Goal: Task Accomplishment & Management: Use online tool/utility

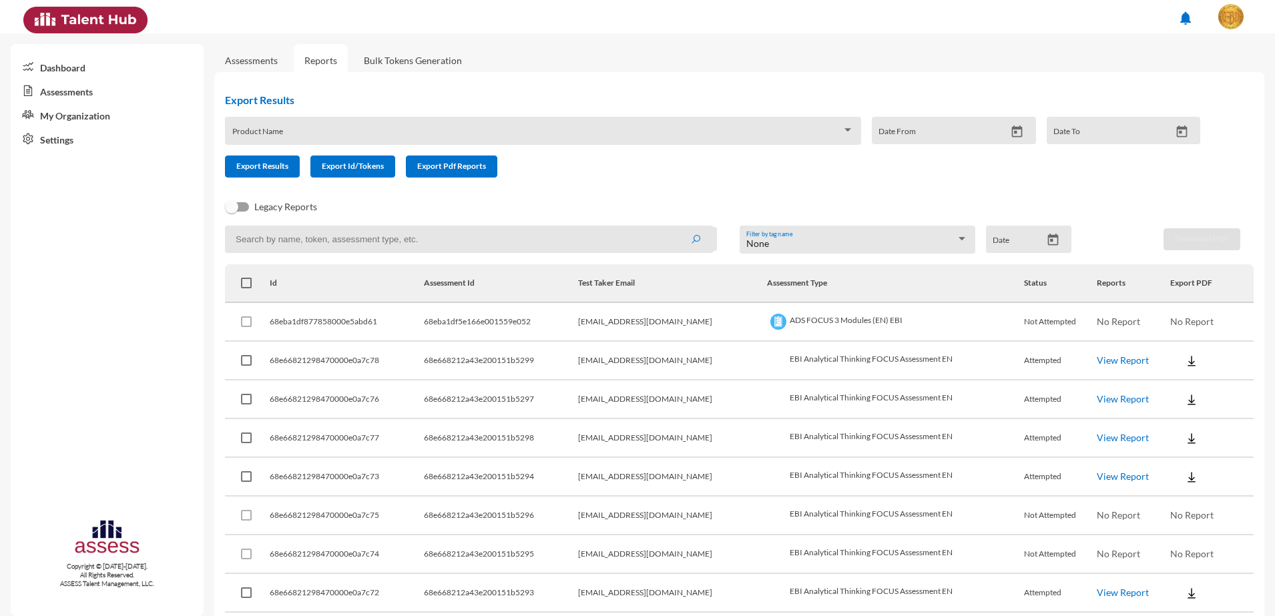
click at [401, 58] on link "Bulk Tokens Generation" at bounding box center [413, 60] width 120 height 33
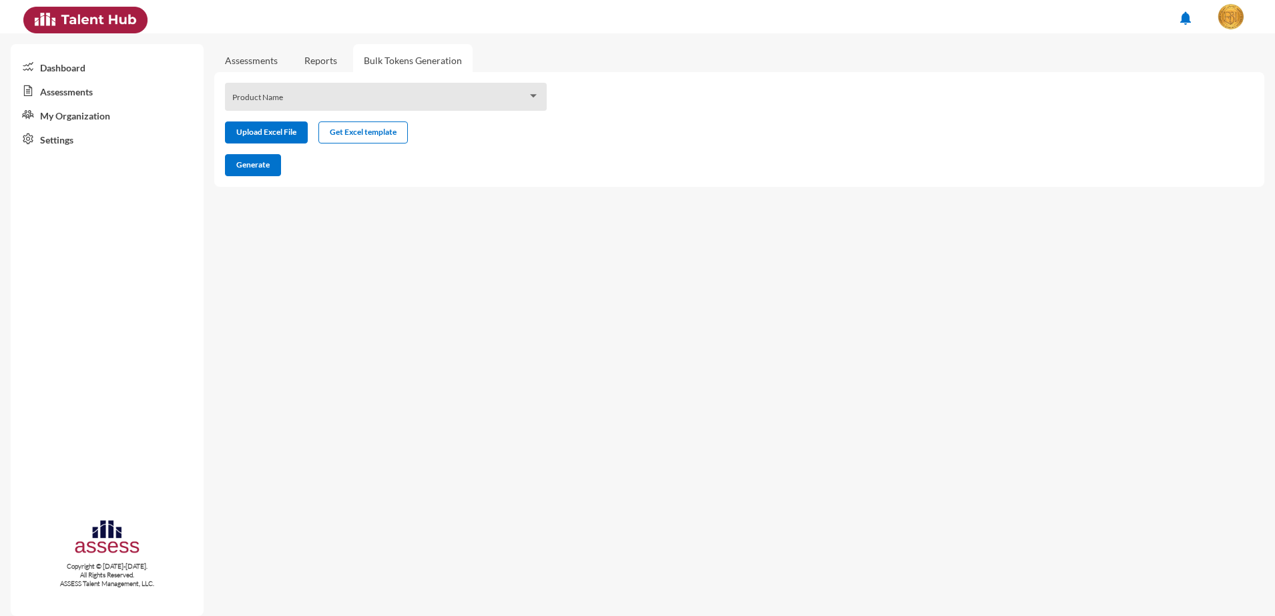
click at [380, 54] on link "Bulk Tokens Generation" at bounding box center [413, 60] width 120 height 33
click at [397, 97] on span at bounding box center [380, 101] width 296 height 11
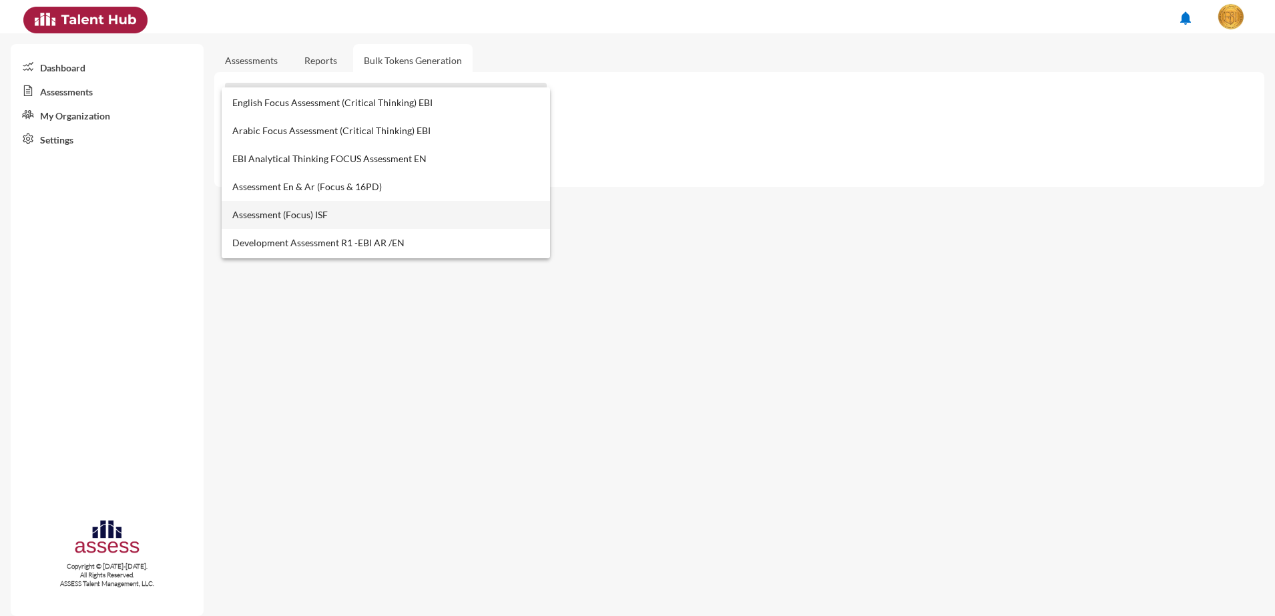
scroll to position [504, 0]
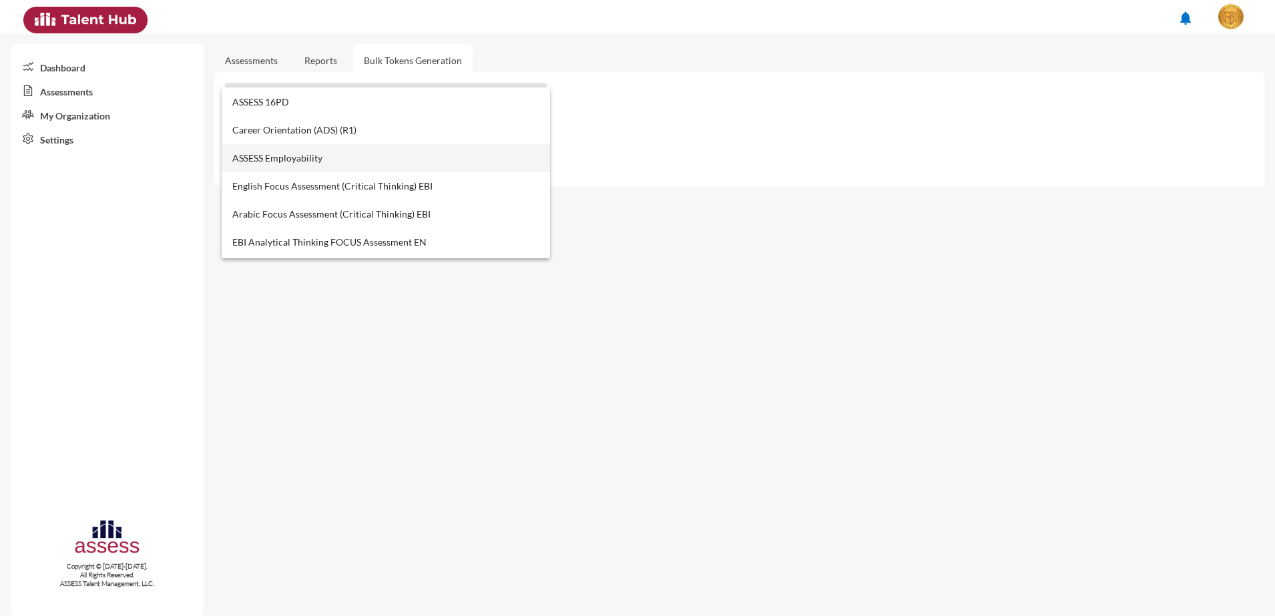
click at [277, 151] on span "ASSESS Employability" at bounding box center [386, 158] width 308 height 28
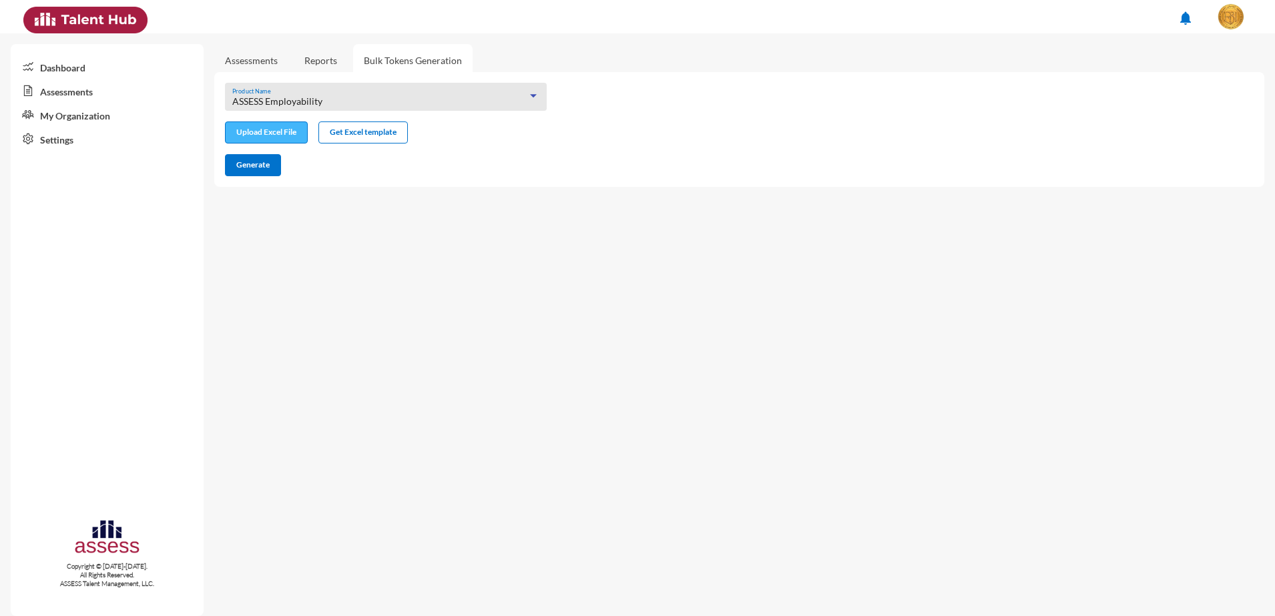
click at [301, 134] on input "file" at bounding box center [266, 134] width 81 height 14
type input "C:\fakepath\excel (1).xlsx"
click at [252, 170] on span "Generate" at bounding box center [252, 165] width 33 height 10
click at [266, 164] on span "Generate" at bounding box center [252, 165] width 33 height 10
